Goal: Book appointment/travel/reservation

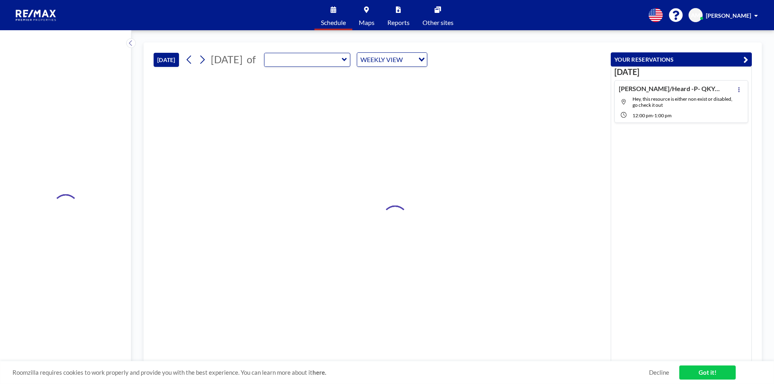
type input "RPP Closing Room"
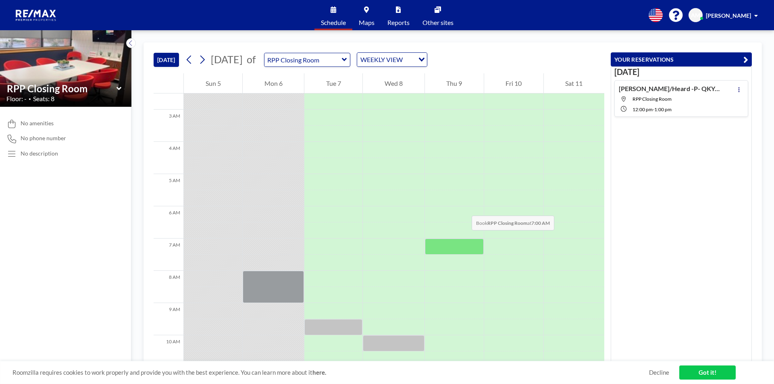
scroll to position [121, 0]
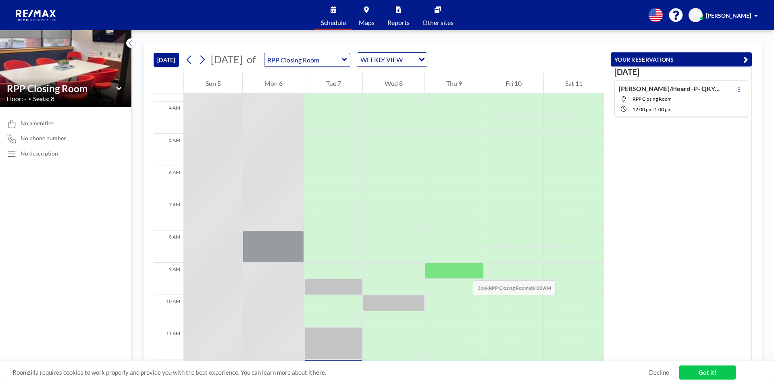
click at [465, 273] on div at bounding box center [454, 271] width 59 height 16
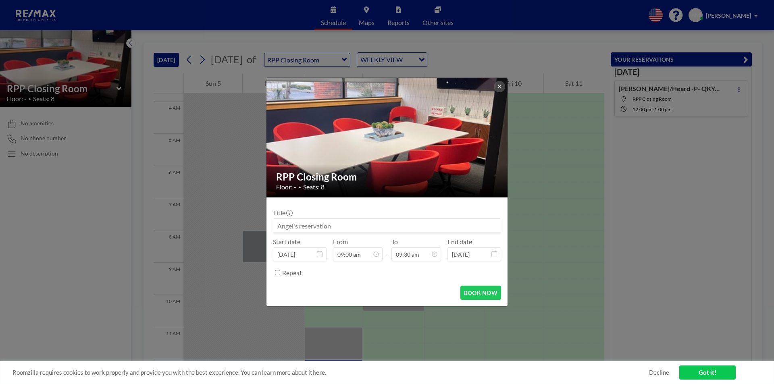
scroll to position [273, 0]
click at [292, 226] on input at bounding box center [386, 226] width 227 height 14
paste input "[PERSON_NAME]/ KLA Property Invest.- P- Northpointe- QRP-33141"
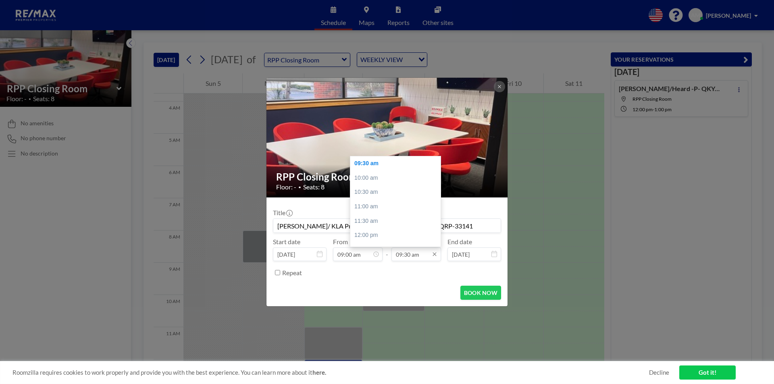
type input "[PERSON_NAME]/ KLA Property Invest.- P- Northpointe- QRP-33141"
click at [404, 254] on input "09:30 am" at bounding box center [417, 255] width 50 height 14
click at [373, 179] on div "10:00 am" at bounding box center [397, 178] width 94 height 15
type input "10:00 am"
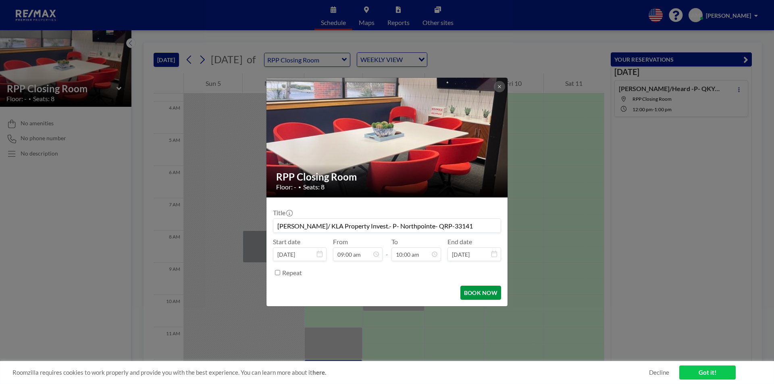
click at [472, 293] on button "BOOK NOW" at bounding box center [480, 293] width 41 height 14
